Goal: Obtain resource: Download file/media

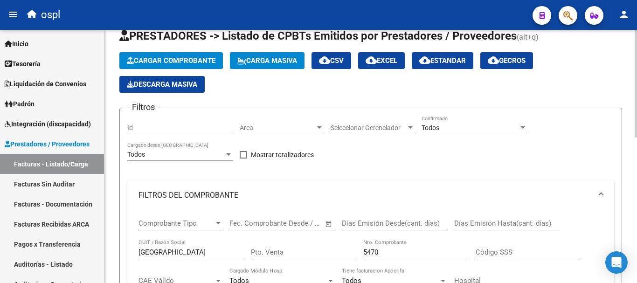
scroll to position [110, 0]
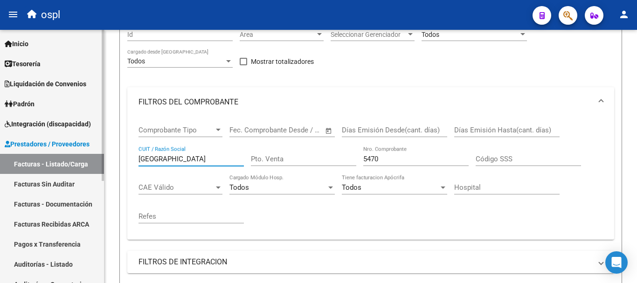
drag, startPoint x: 183, startPoint y: 157, endPoint x: 87, endPoint y: 135, distance: 99.0
click at [87, 135] on mat-sidenav-container "Firma Express Inicio Calendario SSS Instructivos Contacto OS Tesorería Extracto…" at bounding box center [318, 156] width 637 height 253
type input "sistema provincial"
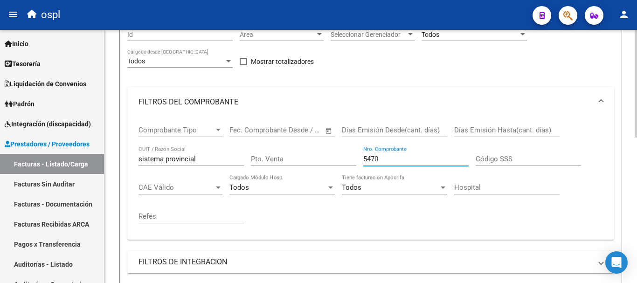
drag, startPoint x: 392, startPoint y: 154, endPoint x: 300, endPoint y: 126, distance: 96.0
click at [300, 126] on div "Comprobante Tipo Comprobante Tipo Fecha inicio – Fecha fin Fec. Comprobante Des…" at bounding box center [370, 174] width 464 height 115
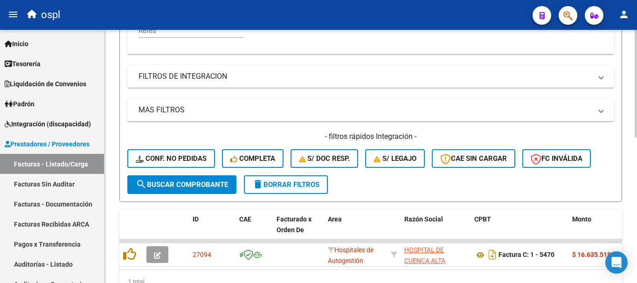
scroll to position [343, 0]
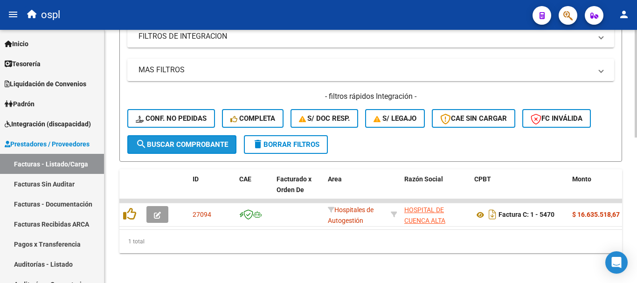
click at [200, 142] on button "search Buscar Comprobante" at bounding box center [181, 144] width 109 height 19
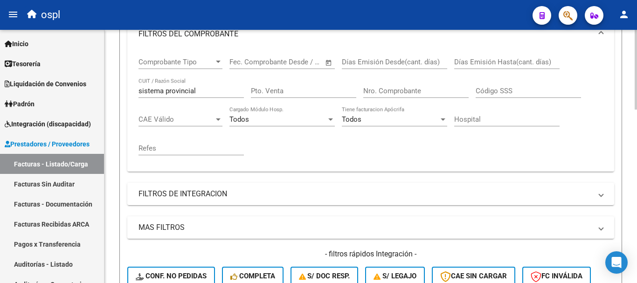
scroll to position [156, 0]
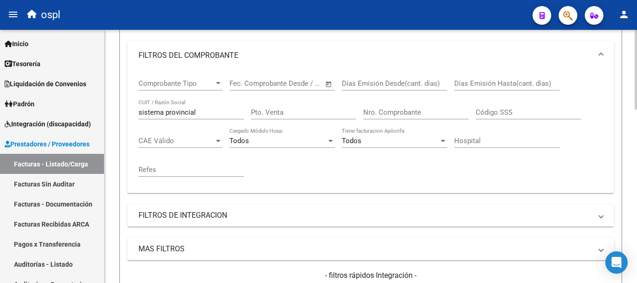
click at [403, 109] on input "Nro. Comprobante" at bounding box center [415, 112] width 105 height 8
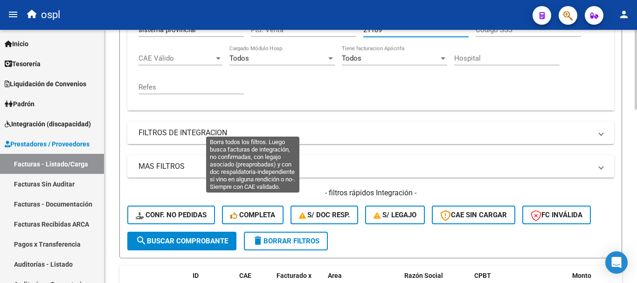
scroll to position [249, 0]
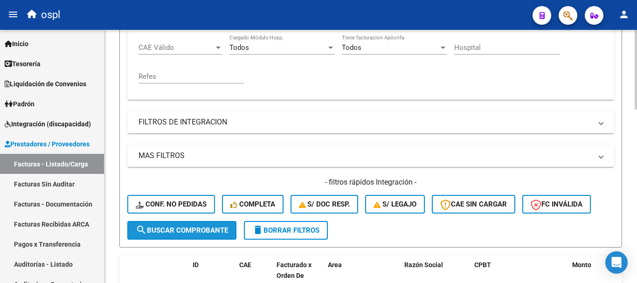
click at [171, 227] on span "search Buscar Comprobante" at bounding box center [182, 230] width 92 height 8
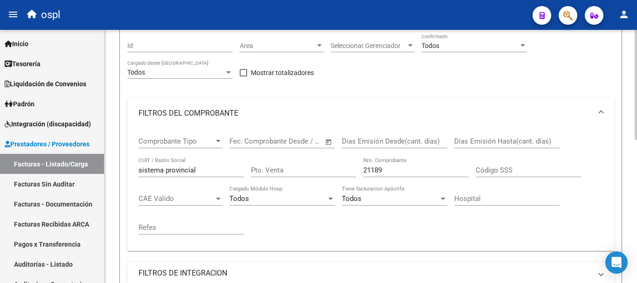
scroll to position [95, 0]
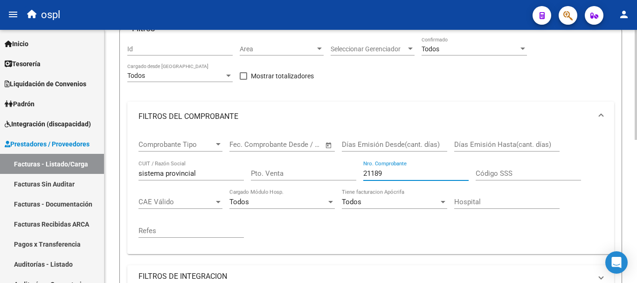
drag, startPoint x: 400, startPoint y: 174, endPoint x: 322, endPoint y: 154, distance: 81.4
click at [322, 154] on div "Comprobante Tipo Comprobante Tipo Fecha inicio – Fecha fin Fec. Comprobante Des…" at bounding box center [370, 188] width 464 height 115
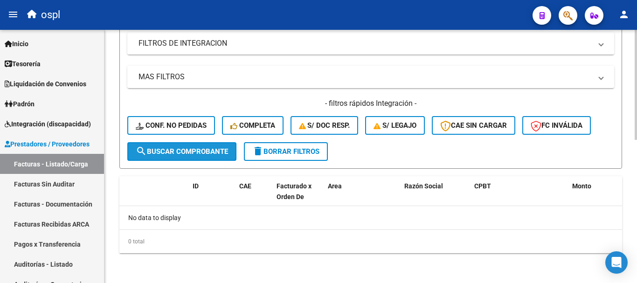
click at [198, 145] on button "search Buscar Comprobante" at bounding box center [181, 151] width 109 height 19
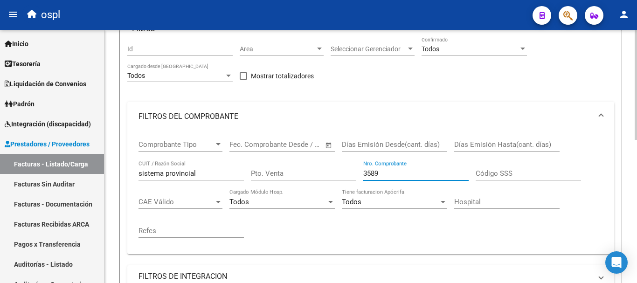
drag, startPoint x: 394, startPoint y: 172, endPoint x: 327, endPoint y: 158, distance: 68.2
click at [327, 158] on div "Comprobante Tipo Comprobante Tipo Fecha inicio – Fecha fin Fec. Comprobante Des…" at bounding box center [370, 188] width 464 height 115
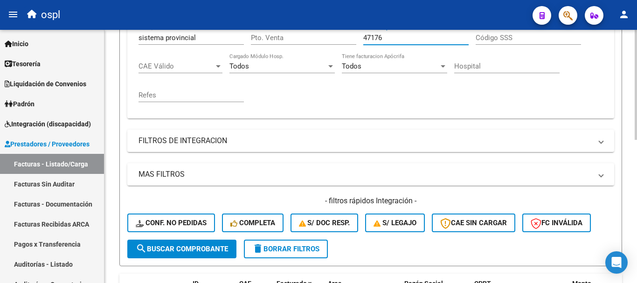
scroll to position [235, 0]
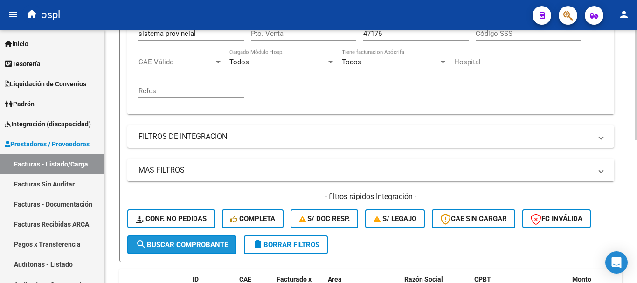
click at [194, 243] on span "search Buscar Comprobante" at bounding box center [182, 245] width 92 height 8
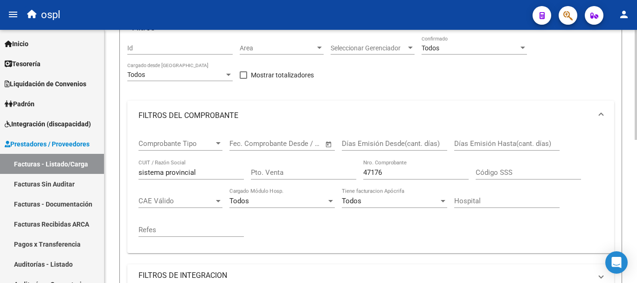
scroll to position [95, 0]
drag, startPoint x: 394, startPoint y: 173, endPoint x: 324, endPoint y: 153, distance: 73.3
click at [324, 153] on div "Comprobante Tipo Comprobante Tipo Fecha inicio – Fecha fin Fec. Comprobante Des…" at bounding box center [370, 188] width 464 height 115
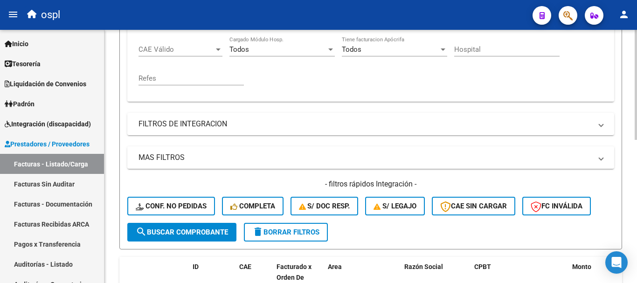
scroll to position [282, 0]
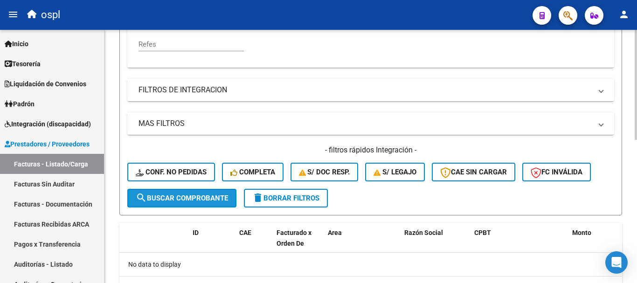
click at [196, 198] on span "search Buscar Comprobante" at bounding box center [182, 198] width 92 height 8
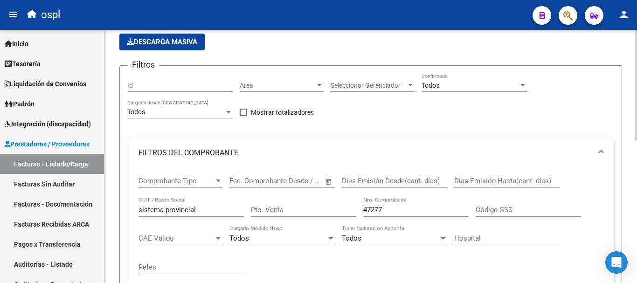
scroll to position [188, 0]
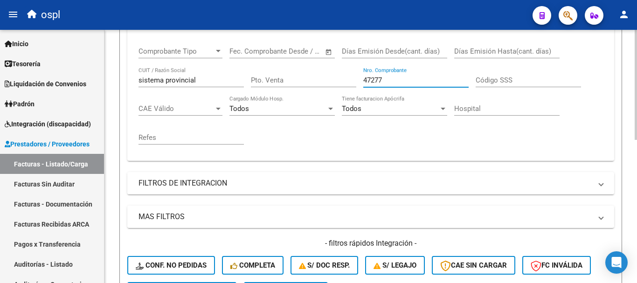
drag, startPoint x: 371, startPoint y: 78, endPoint x: 318, endPoint y: 74, distance: 52.9
click at [318, 74] on div "Comprobante Tipo Comprobante Tipo Fecha inicio – Fecha fin Fec. Comprobante Des…" at bounding box center [370, 95] width 464 height 115
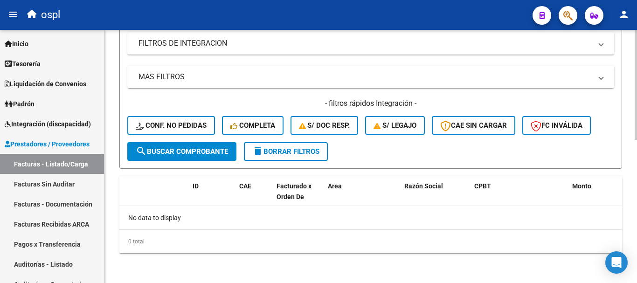
type input "47539"
click at [218, 152] on span "search Buscar Comprobante" at bounding box center [182, 151] width 92 height 8
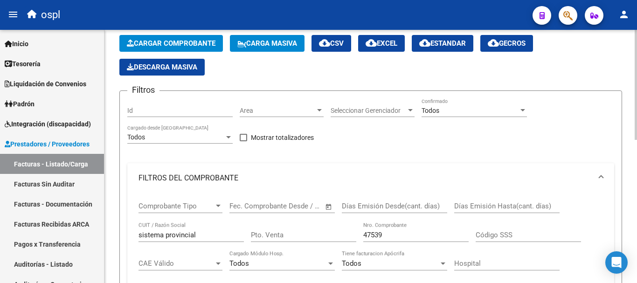
scroll to position [140, 0]
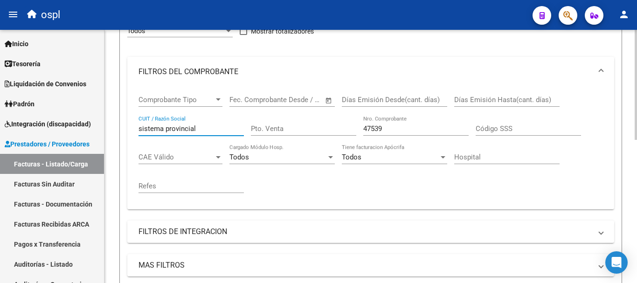
drag, startPoint x: 204, startPoint y: 126, endPoint x: 135, endPoint y: 82, distance: 81.8
click at [102, 97] on mat-sidenav-container "Firma Express Inicio Calendario SSS Instructivos Contacto OS Tesorería Extracto…" at bounding box center [318, 156] width 637 height 253
type input "ministerio de salud"
drag, startPoint x: 389, startPoint y: 128, endPoint x: 314, endPoint y: 115, distance: 75.7
click at [314, 115] on div "Comprobante Tipo Comprobante Tipo Fecha inicio – Fecha fin Fec. Comprobante Des…" at bounding box center [370, 144] width 464 height 115
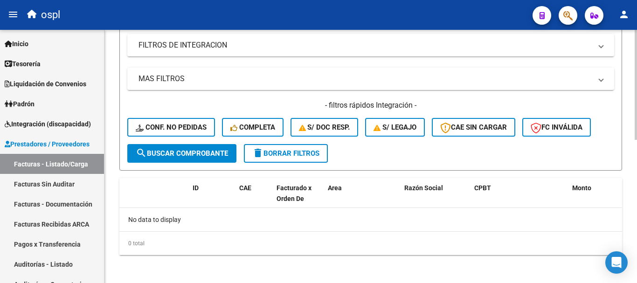
type input "15827"
click at [187, 151] on span "search Buscar Comprobante" at bounding box center [182, 153] width 92 height 8
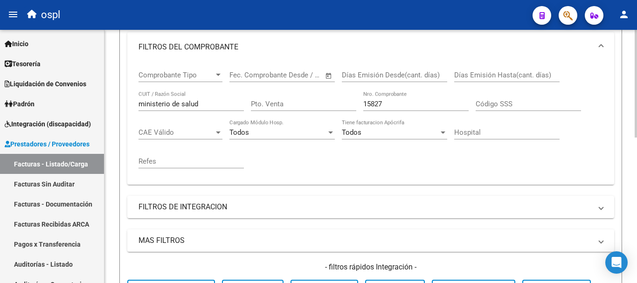
scroll to position [156, 0]
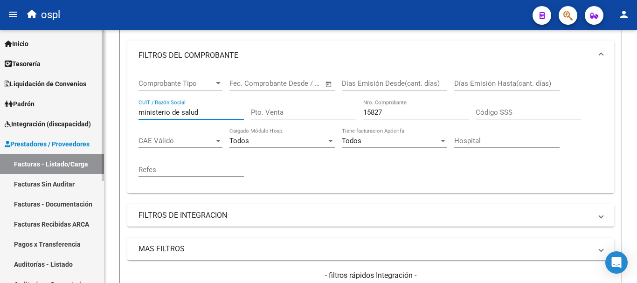
drag, startPoint x: 192, startPoint y: 106, endPoint x: 34, endPoint y: 56, distance: 165.4
click at [34, 56] on mat-sidenav-container "Firma Express Inicio Calendario SSS Instructivos Contacto OS Tesorería Extracto…" at bounding box center [318, 156] width 637 height 253
type input "monte grande"
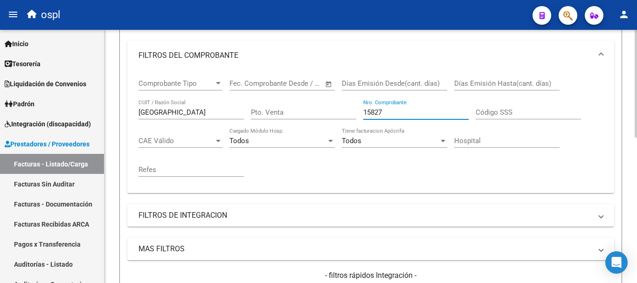
drag, startPoint x: 361, startPoint y: 111, endPoint x: 325, endPoint y: 110, distance: 35.9
click at [325, 110] on div "Comprobante Tipo Comprobante Tipo Fecha inicio – Fecha fin Fec. Comprobante Des…" at bounding box center [370, 127] width 464 height 115
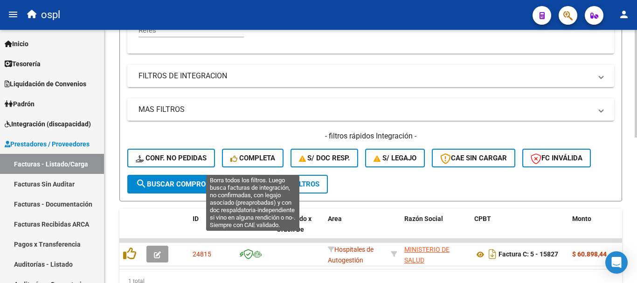
scroll to position [296, 0]
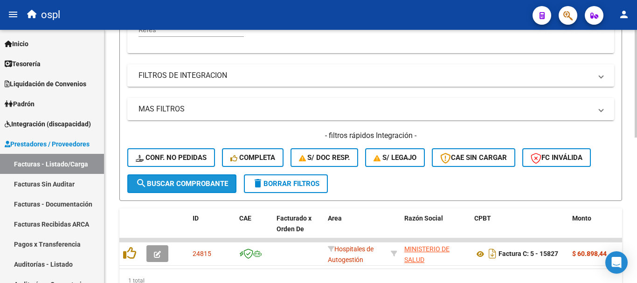
click at [211, 179] on span "search Buscar Comprobante" at bounding box center [182, 183] width 92 height 8
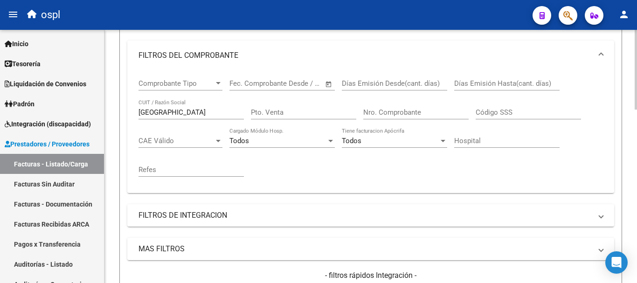
scroll to position [110, 0]
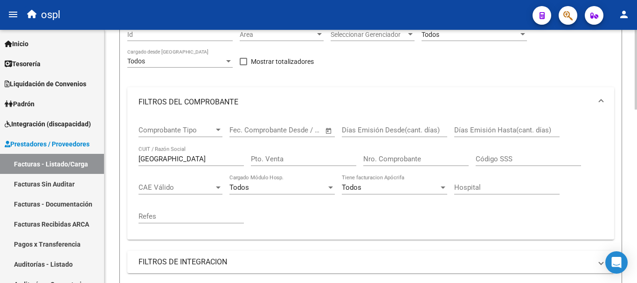
click at [387, 153] on div "Nro. Comprobante" at bounding box center [415, 156] width 105 height 20
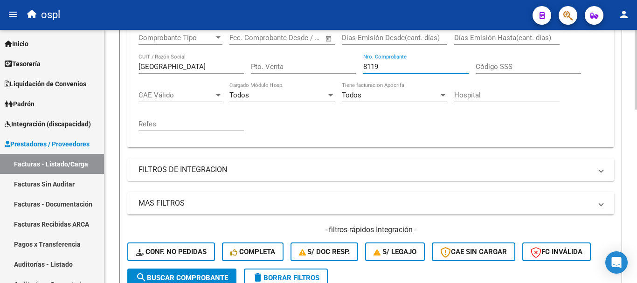
scroll to position [203, 0]
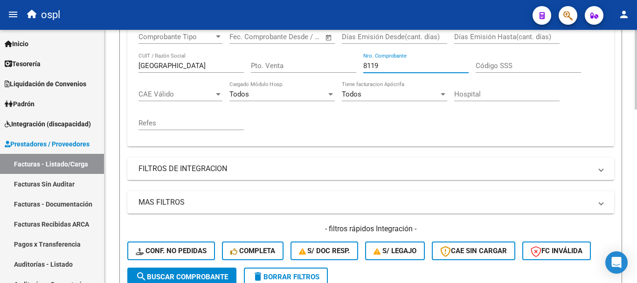
click at [216, 276] on span "search Buscar Comprobante" at bounding box center [182, 277] width 92 height 8
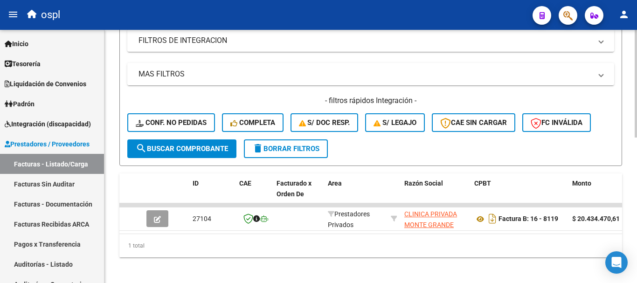
scroll to position [343, 0]
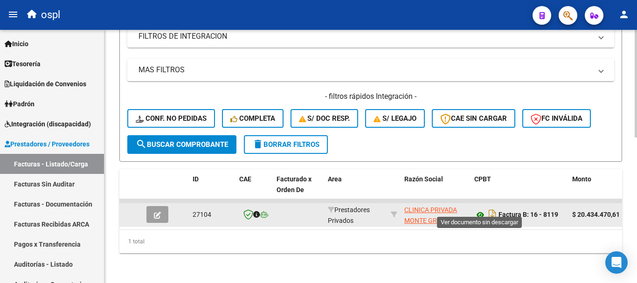
click at [481, 209] on icon at bounding box center [480, 214] width 12 height 11
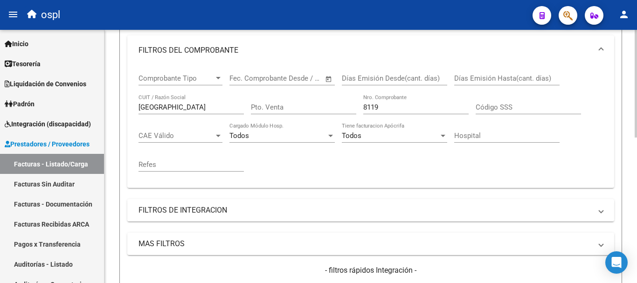
scroll to position [156, 0]
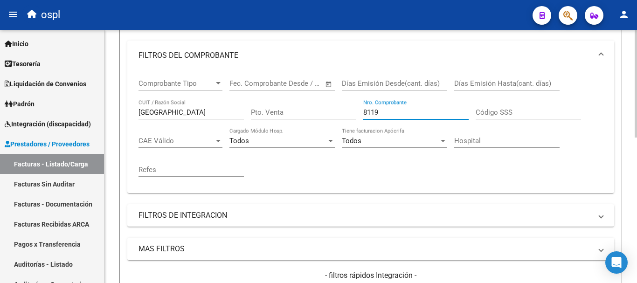
drag, startPoint x: 398, startPoint y: 115, endPoint x: 316, endPoint y: 101, distance: 83.3
click at [316, 101] on div "Comprobante Tipo Comprobante Tipo Fecha inicio – Fecha fin Fec. Comprobante Des…" at bounding box center [370, 127] width 464 height 115
click at [387, 111] on input "8119" at bounding box center [415, 112] width 105 height 8
drag, startPoint x: 387, startPoint y: 111, endPoint x: 336, endPoint y: 114, distance: 51.4
click at [336, 114] on div "Comprobante Tipo Comprobante Tipo Fecha inicio – Fecha fin Fec. Comprobante Des…" at bounding box center [370, 127] width 464 height 115
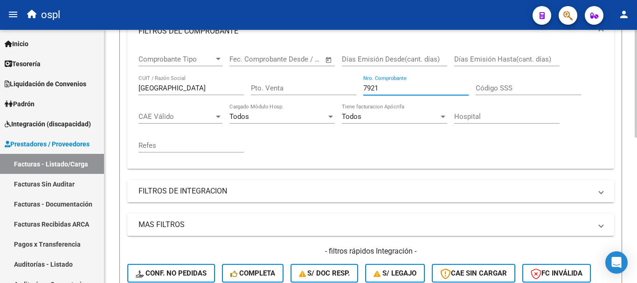
scroll to position [203, 0]
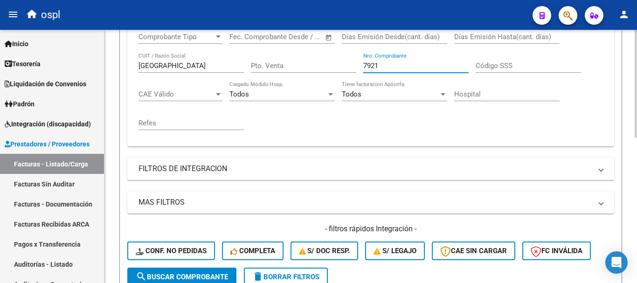
click at [202, 276] on span "search Buscar Comprobante" at bounding box center [182, 277] width 92 height 8
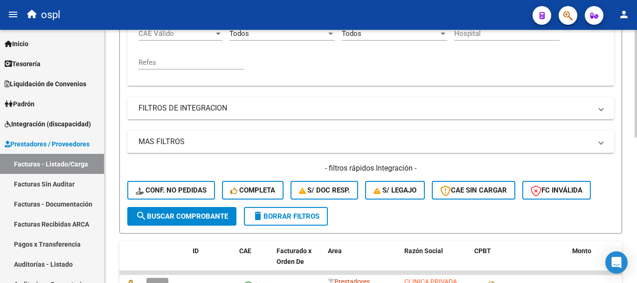
scroll to position [343, 0]
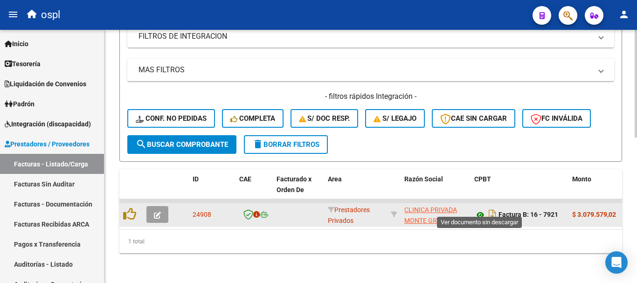
click at [480, 209] on icon at bounding box center [480, 214] width 12 height 11
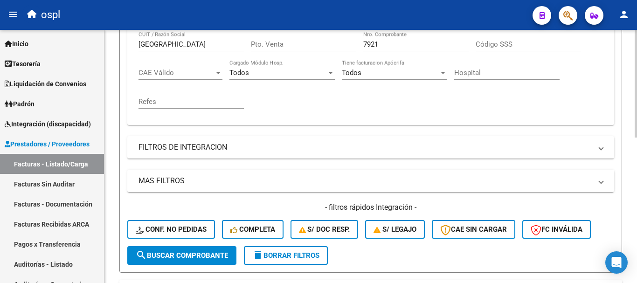
scroll to position [203, 0]
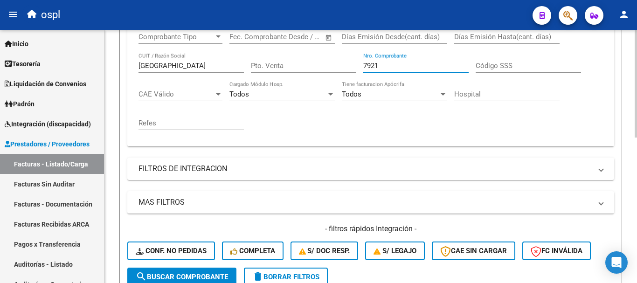
drag, startPoint x: 395, startPoint y: 63, endPoint x: 334, endPoint y: 57, distance: 61.9
click at [334, 57] on div "Comprobante Tipo Comprobante Tipo Fecha inicio – Fecha fin Fec. Comprobante Des…" at bounding box center [370, 81] width 464 height 115
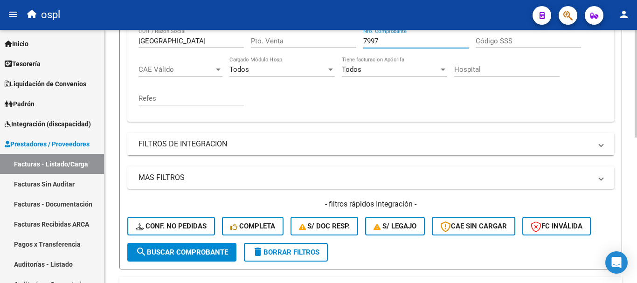
scroll to position [296, 0]
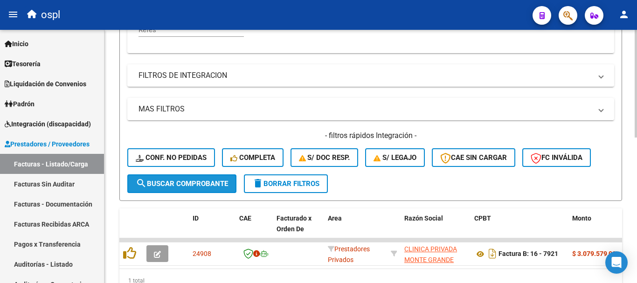
click at [217, 187] on span "search Buscar Comprobante" at bounding box center [182, 183] width 92 height 8
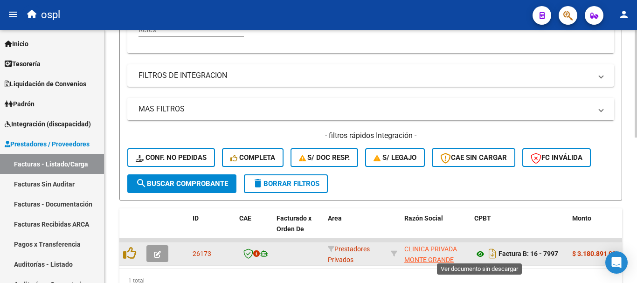
click at [483, 253] on icon at bounding box center [480, 253] width 12 height 11
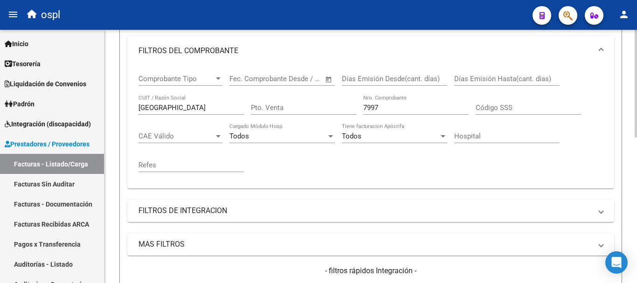
scroll to position [156, 0]
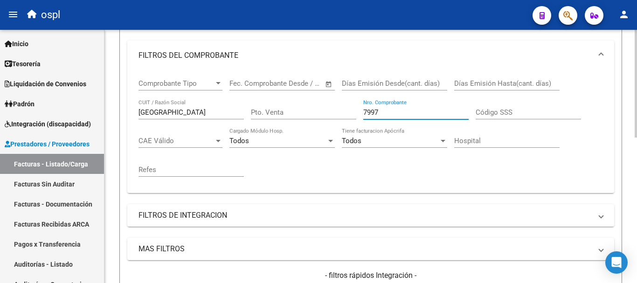
drag, startPoint x: 396, startPoint y: 110, endPoint x: 298, endPoint y: 110, distance: 97.9
click at [298, 110] on div "Comprobante Tipo Comprobante Tipo Fecha inicio – Fecha fin Fec. Comprobante Des…" at bounding box center [370, 127] width 464 height 115
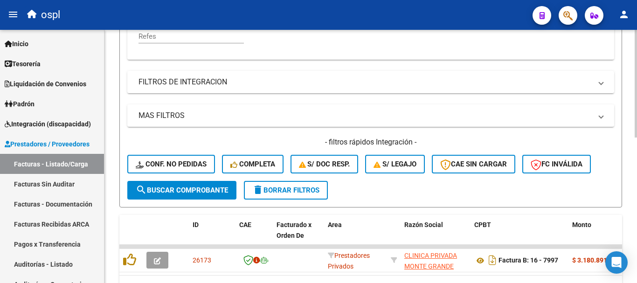
scroll to position [296, 0]
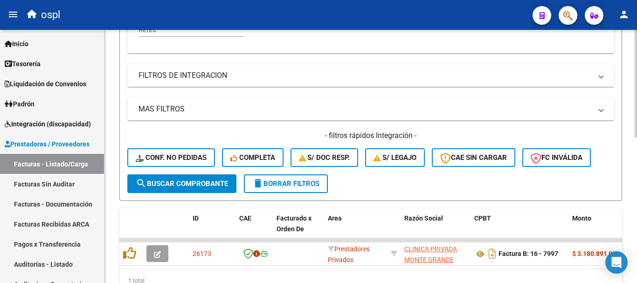
click at [212, 181] on span "search Buscar Comprobante" at bounding box center [182, 183] width 92 height 8
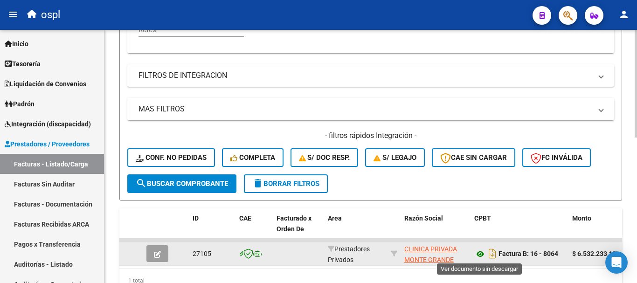
click at [479, 254] on icon at bounding box center [480, 253] width 12 height 11
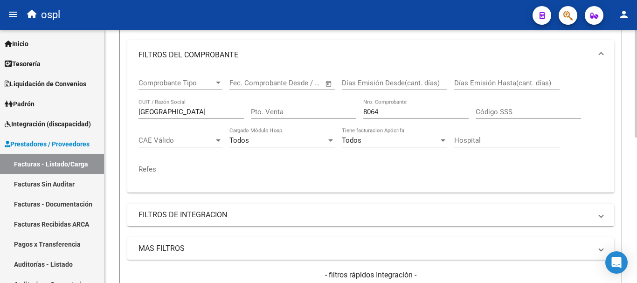
scroll to position [156, 0]
drag, startPoint x: 401, startPoint y: 111, endPoint x: 313, endPoint y: 102, distance: 88.6
click at [313, 102] on div "Comprobante Tipo Comprobante Tipo Fecha inicio – Fecha fin Fec. Comprobante Des…" at bounding box center [370, 127] width 464 height 115
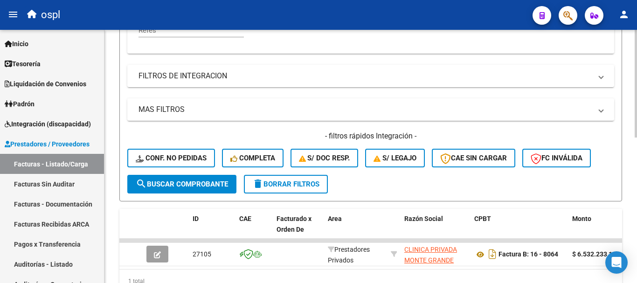
scroll to position [296, 0]
click at [217, 183] on span "search Buscar Comprobante" at bounding box center [182, 183] width 92 height 8
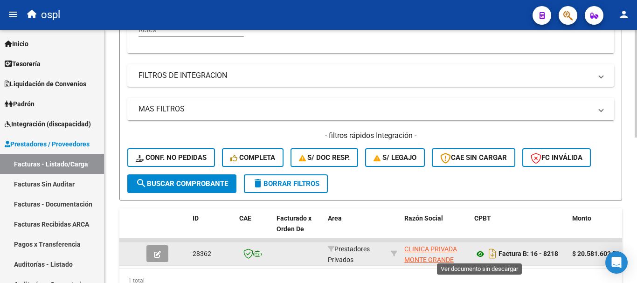
click at [482, 251] on icon at bounding box center [480, 253] width 12 height 11
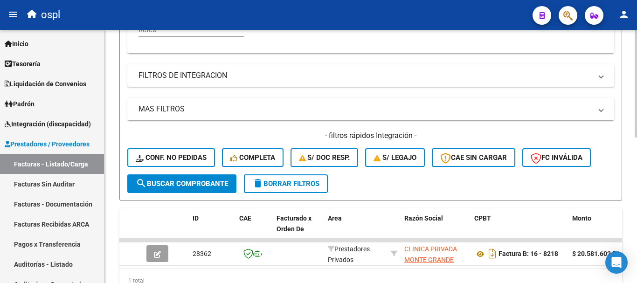
scroll to position [156, 0]
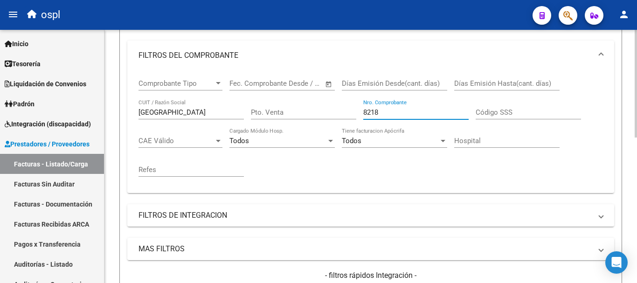
drag, startPoint x: 384, startPoint y: 115, endPoint x: 320, endPoint y: 101, distance: 65.7
click at [320, 101] on div "Comprobante Tipo Comprobante Tipo Fecha inicio – Fecha fin Fec. Comprobante Des…" at bounding box center [370, 127] width 464 height 115
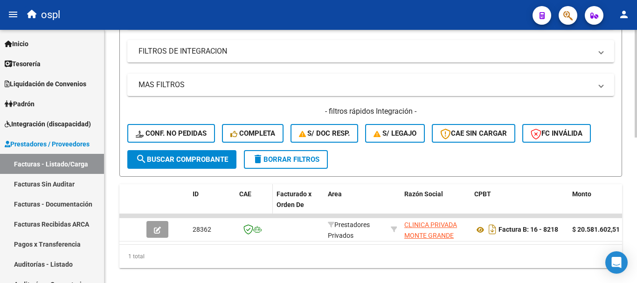
scroll to position [343, 0]
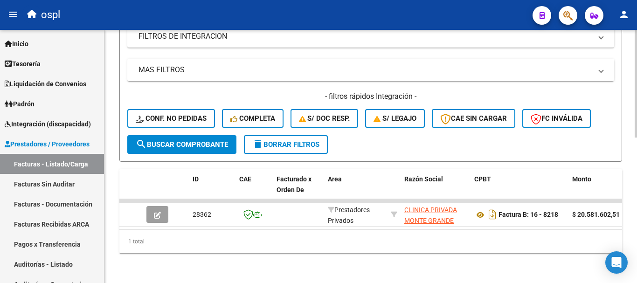
click at [207, 135] on button "search Buscar Comprobante" at bounding box center [181, 144] width 109 height 19
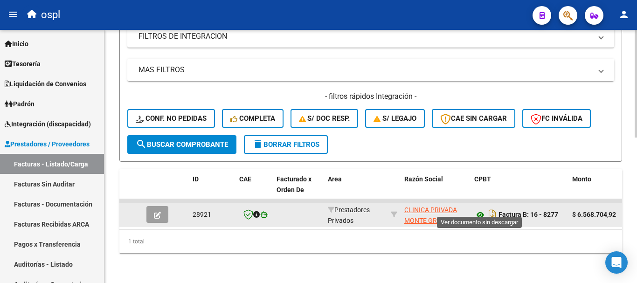
click at [478, 209] on icon at bounding box center [480, 214] width 12 height 11
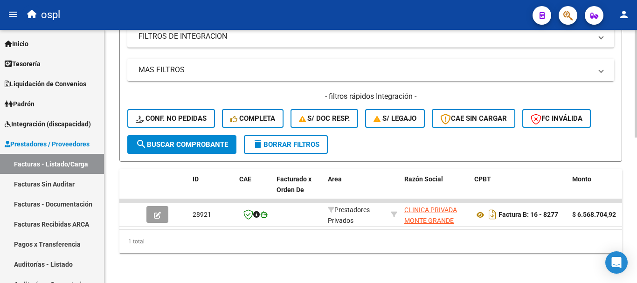
scroll to position [203, 0]
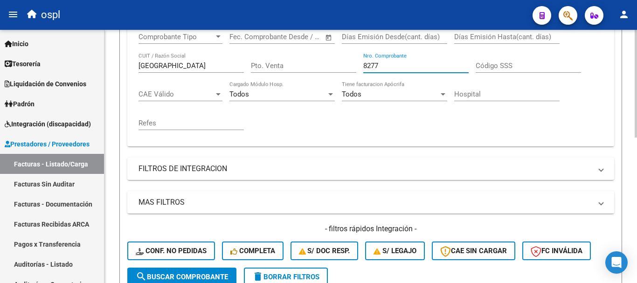
drag, startPoint x: 387, startPoint y: 65, endPoint x: 324, endPoint y: 55, distance: 64.2
click at [324, 55] on div "Comprobante Tipo Comprobante Tipo Fecha inicio – Fecha fin Fec. Comprobante Des…" at bounding box center [370, 81] width 464 height 115
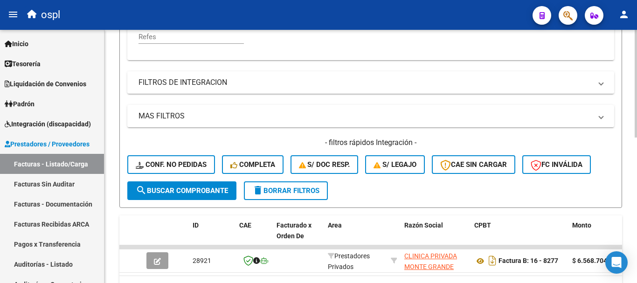
scroll to position [296, 0]
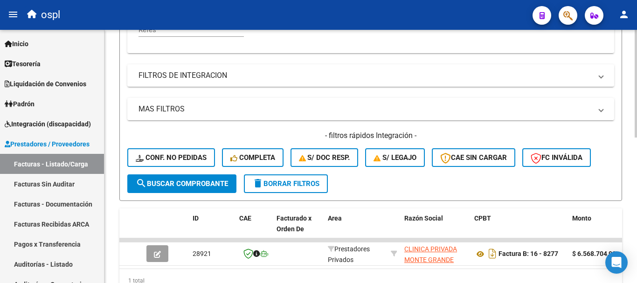
click at [220, 187] on span "search Buscar Comprobante" at bounding box center [182, 183] width 92 height 8
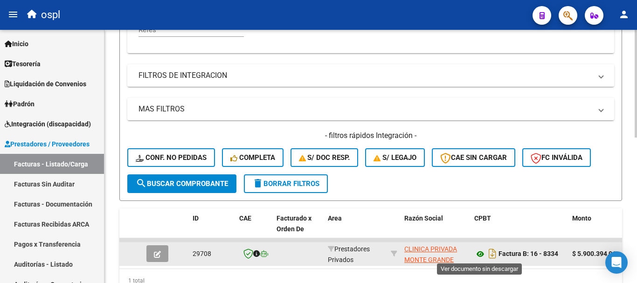
click at [480, 255] on icon at bounding box center [480, 253] width 12 height 11
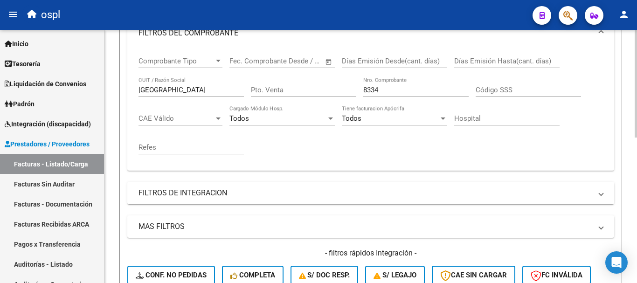
scroll to position [156, 0]
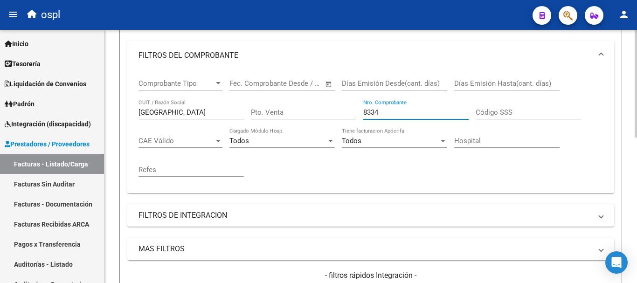
drag, startPoint x: 386, startPoint y: 111, endPoint x: 331, endPoint y: 103, distance: 54.7
click at [331, 103] on div "Comprobante Tipo Comprobante Tipo Fecha inicio – Fecha fin Fec. Comprobante Des…" at bounding box center [370, 127] width 464 height 115
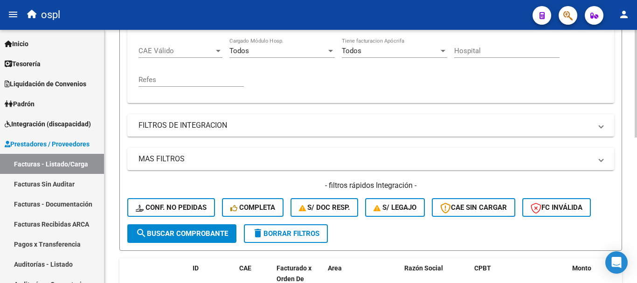
scroll to position [249, 0]
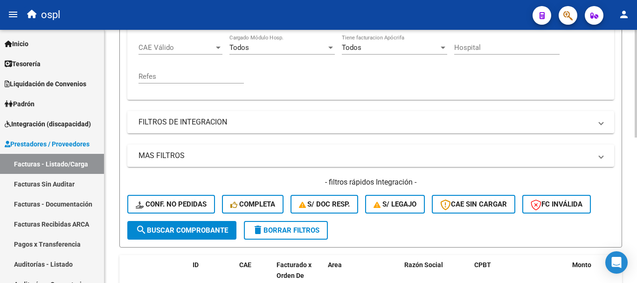
type input "8409"
click at [207, 236] on button "search Buscar Comprobante" at bounding box center [181, 230] width 109 height 19
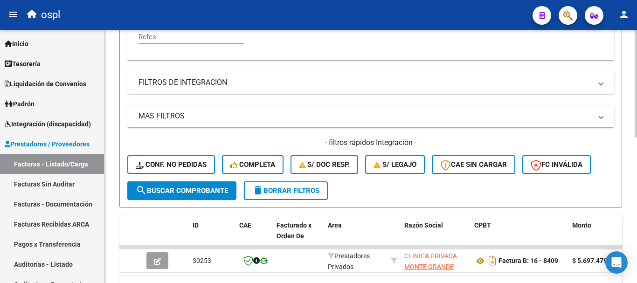
scroll to position [296, 0]
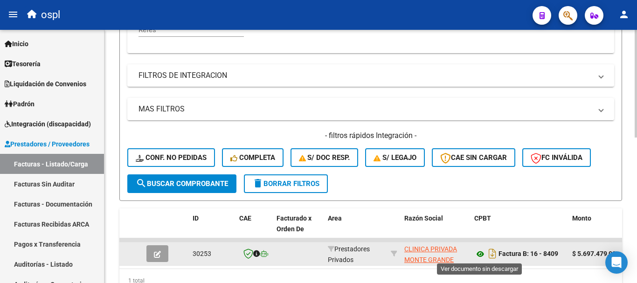
click at [482, 252] on icon at bounding box center [480, 253] width 12 height 11
